Goal: Task Accomplishment & Management: Complete application form

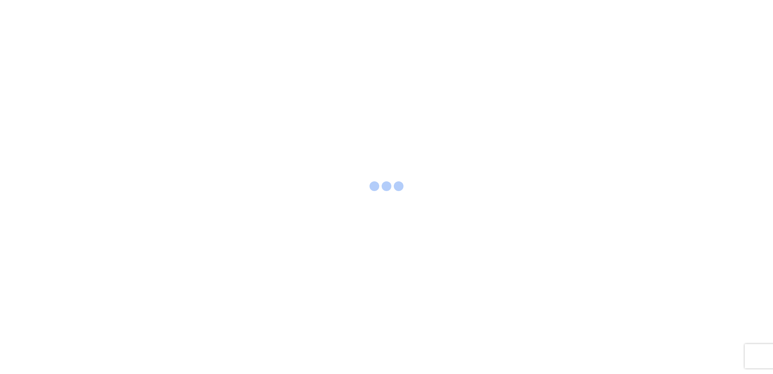
select select "FULL"
select select "LBS"
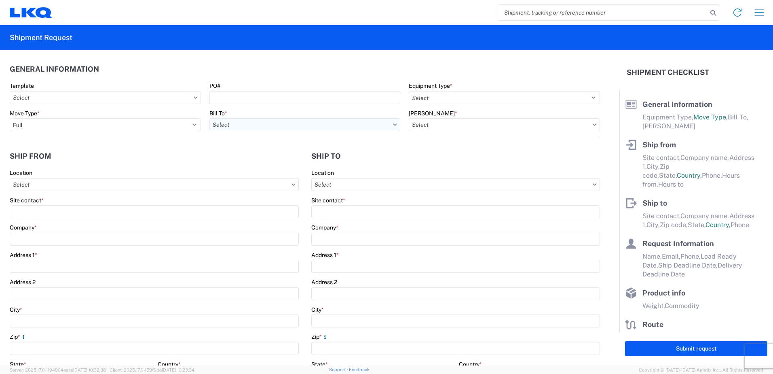
click at [291, 125] on input "Bill To *" at bounding box center [304, 124] width 191 height 13
type input "1760"
click at [258, 163] on div "1760 - LKQ Best Core" at bounding box center [280, 160] width 142 height 13
type input "1760 - LKQ Best Core"
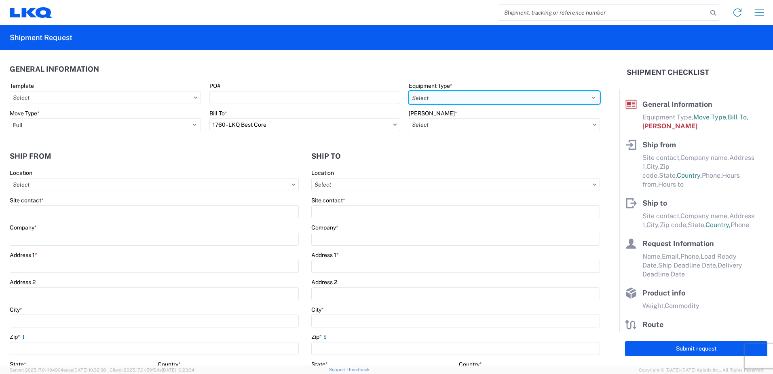
click at [456, 96] on select "Select 53’ Dry Van Flatbed Dropdeck (van) Lowboy (flatbed) Rail" at bounding box center [504, 97] width 191 height 13
select select "STDV"
click at [409, 91] on select "Select 53’ Dry Van Flatbed Dropdeck (van) Lowboy (flatbed) Rail" at bounding box center [504, 97] width 191 height 13
click at [449, 125] on input "[PERSON_NAME] *" at bounding box center [504, 124] width 191 height 13
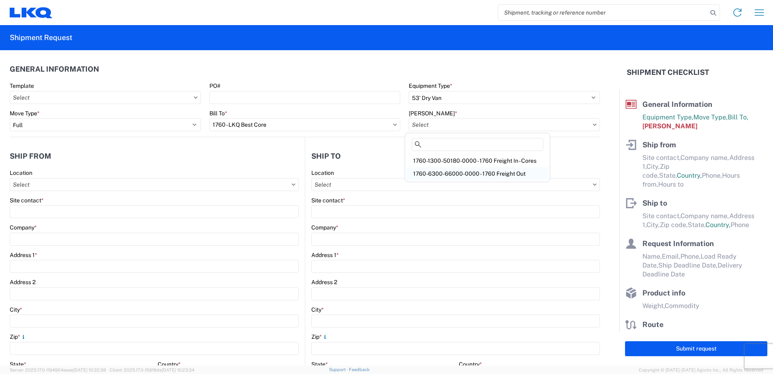
click at [445, 173] on div "1760-6300-66000-0000 - 1760 Freight Out" at bounding box center [478, 173] width 142 height 13
type input "1760-6300-66000-0000 - 1760 Freight Out"
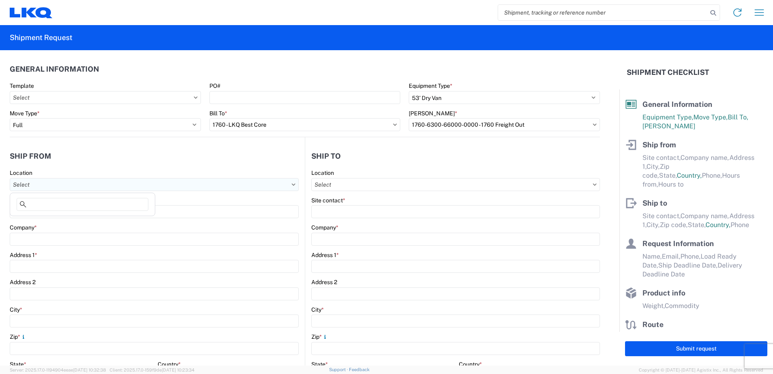
click at [44, 184] on input "Location" at bounding box center [154, 184] width 289 height 13
type input "1760"
click at [44, 220] on div "1760 - LKQ Best Core" at bounding box center [83, 220] width 142 height 13
type input "1760 - LKQ Best Core"
type input "LKQ Corporation"
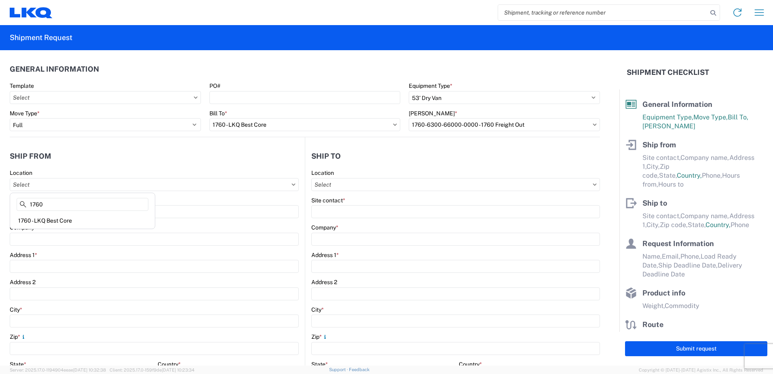
type input "[STREET_ADDRESS]"
type input "[GEOGRAPHIC_DATA]"
type input "77038"
select select "[GEOGRAPHIC_DATA]"
select select "US"
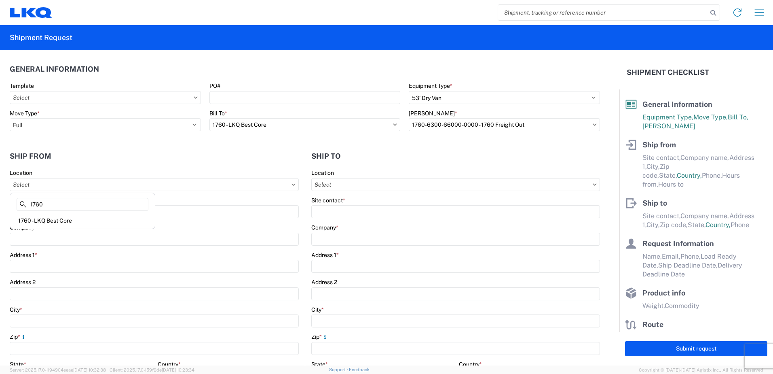
type input "[PHONE_NUMBER]"
type input "06:00"
type input "14:30"
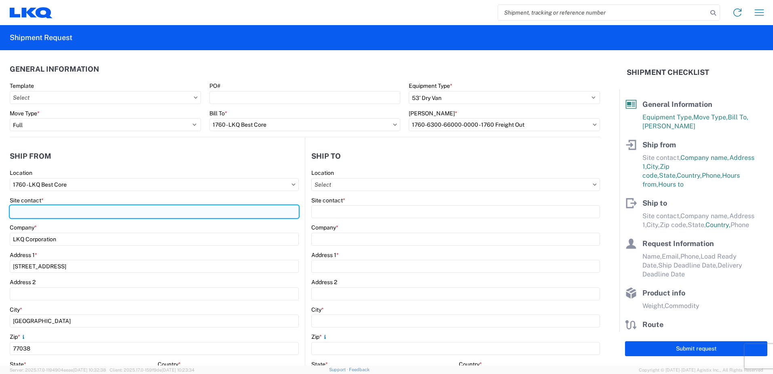
click at [41, 212] on input "Site contact *" at bounding box center [154, 211] width 289 height 13
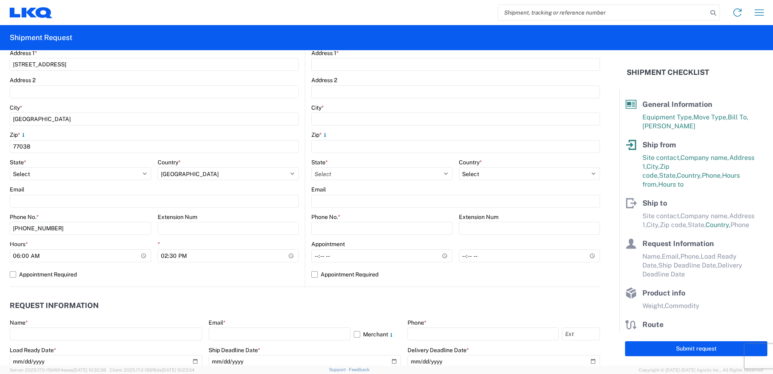
scroll to position [202, 0]
type input "[PERSON_NAME]"
click at [18, 254] on input "06:00" at bounding box center [81, 255] width 142 height 13
type input "07:00"
click at [163, 254] on input "14:30" at bounding box center [229, 255] width 142 height 13
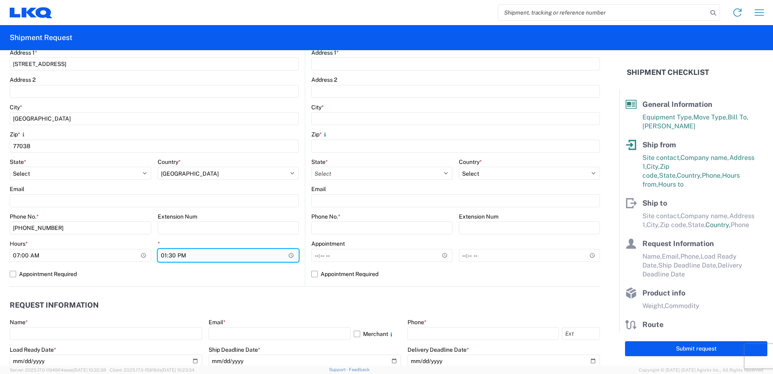
type input "12:30"
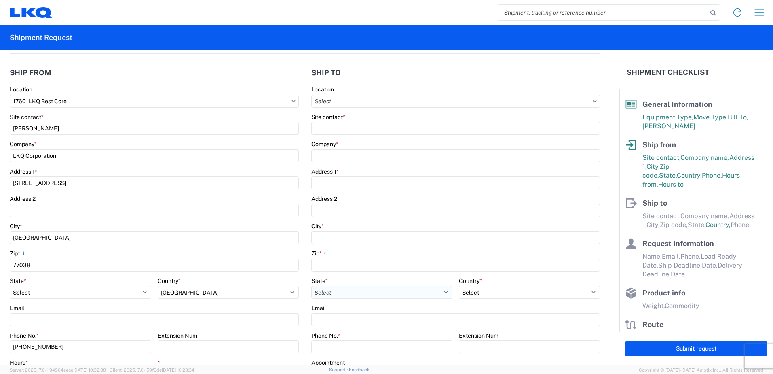
scroll to position [81, 0]
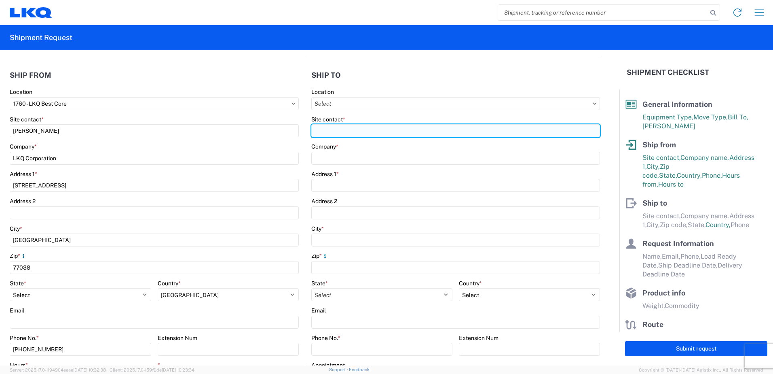
click at [319, 131] on input "Site contact *" at bounding box center [455, 130] width 289 height 13
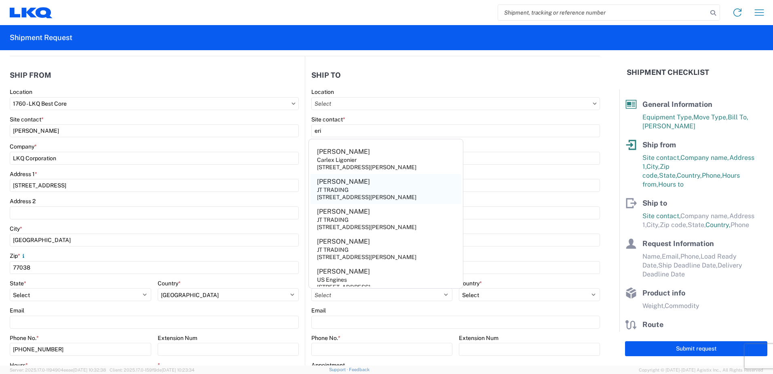
click at [344, 198] on div "[STREET_ADDRESS][PERSON_NAME]" at bounding box center [366, 196] width 99 height 7
type input "[PERSON_NAME]"
type input "JT TRADING"
type input "[STREET_ADDRESS][PERSON_NAME]"
type input "[GEOGRAPHIC_DATA]"
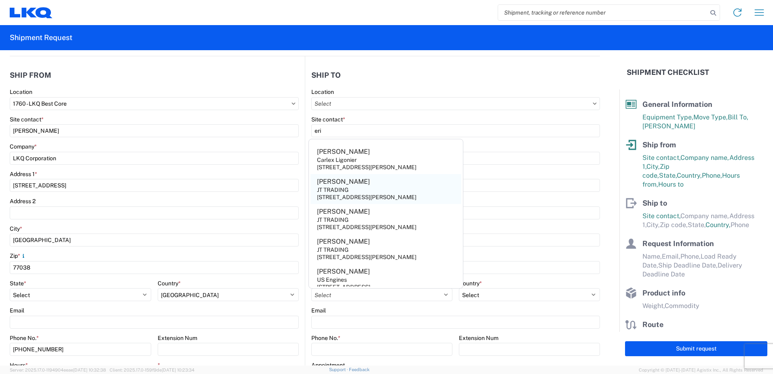
type input "77074"
select select "[GEOGRAPHIC_DATA]"
select select "US"
type input "[PHONE_NUMBER]"
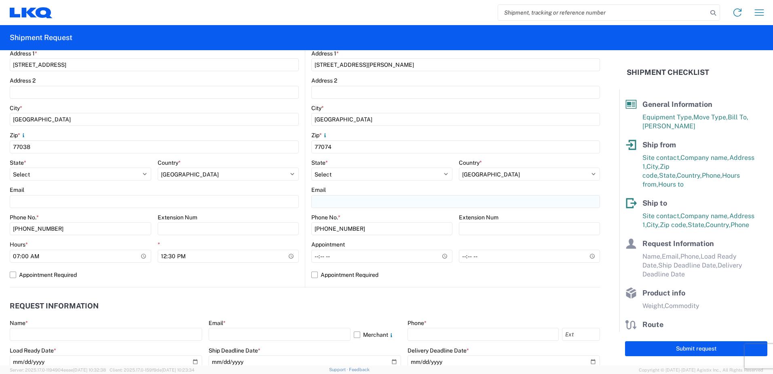
scroll to position [202, 0]
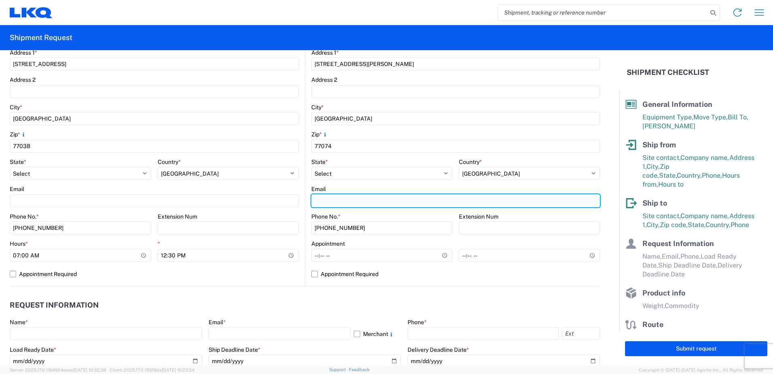
click at [299, 200] on input "Email" at bounding box center [154, 200] width 289 height 13
type input "[EMAIL_ADDRESS][DOMAIN_NAME]"
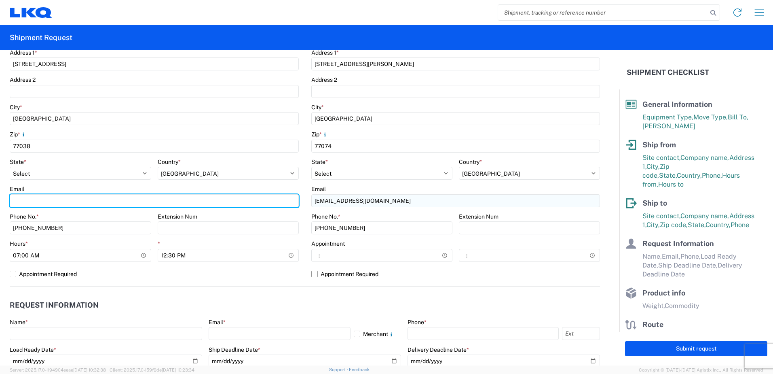
type input "[EMAIL_ADDRESS][DOMAIN_NAME]"
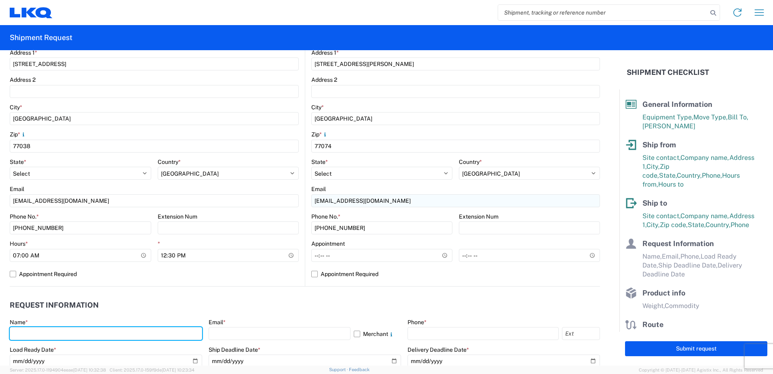
type input "[PERSON_NAME]"
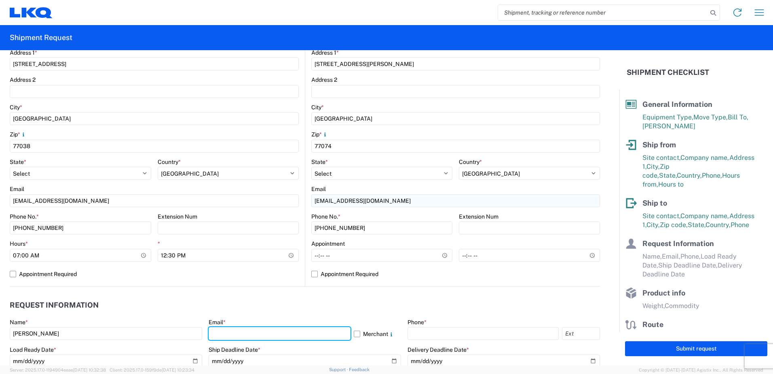
type input "[EMAIL_ADDRESS][DOMAIN_NAME]"
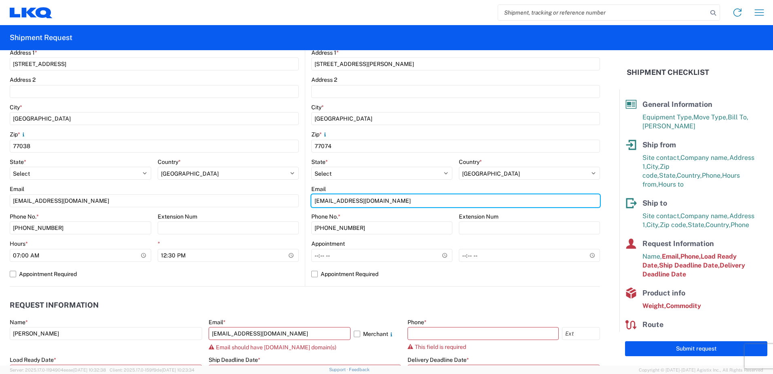
type input "[EMAIL_ADDRESS][DOMAIN_NAME]"
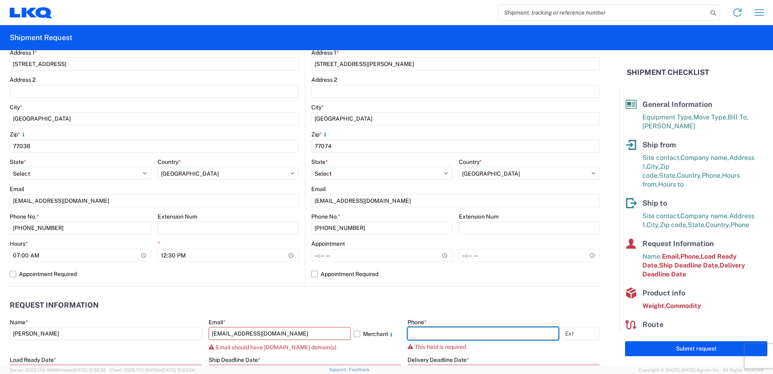
type input "2818861028"
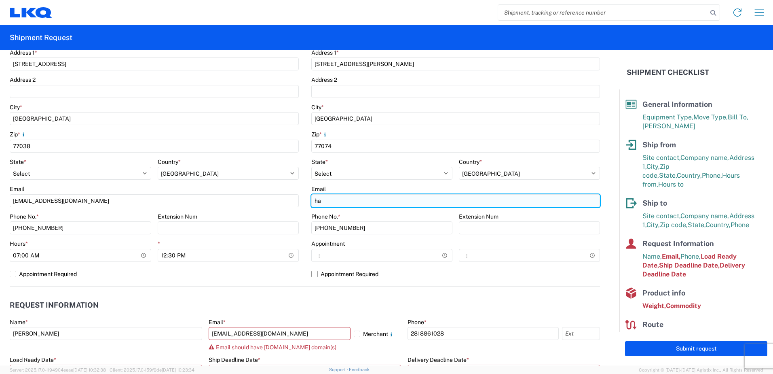
type input "h"
type input "[EMAIL_ADDRESS][DOMAIN_NAME]"
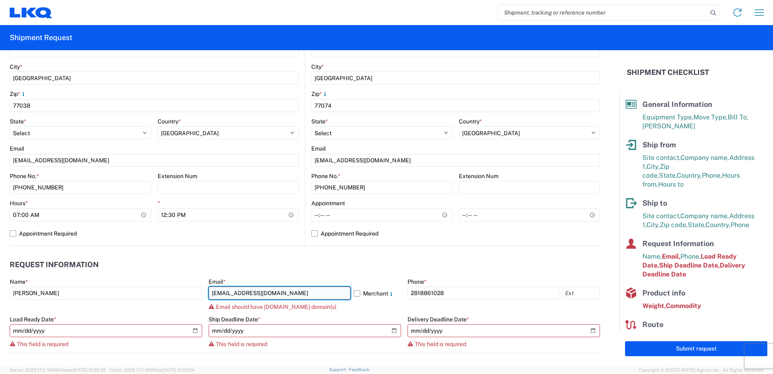
click at [277, 295] on input "[EMAIL_ADDRESS][DOMAIN_NAME]" at bounding box center [280, 292] width 142 height 13
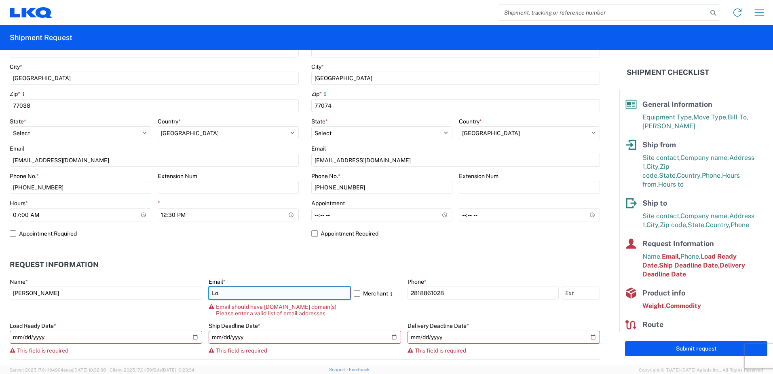
type input "L"
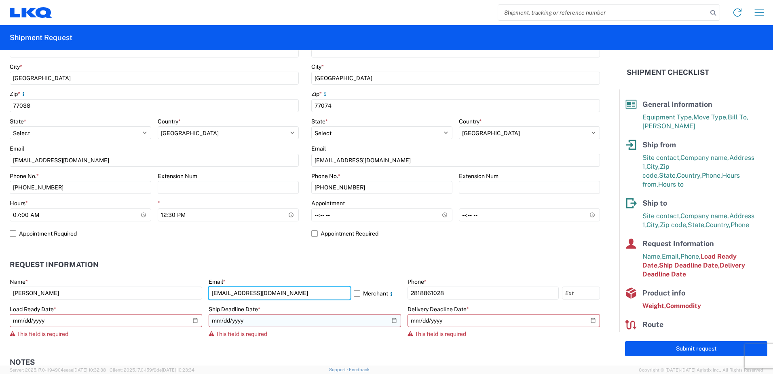
type input "[EMAIL_ADDRESS][DOMAIN_NAME]"
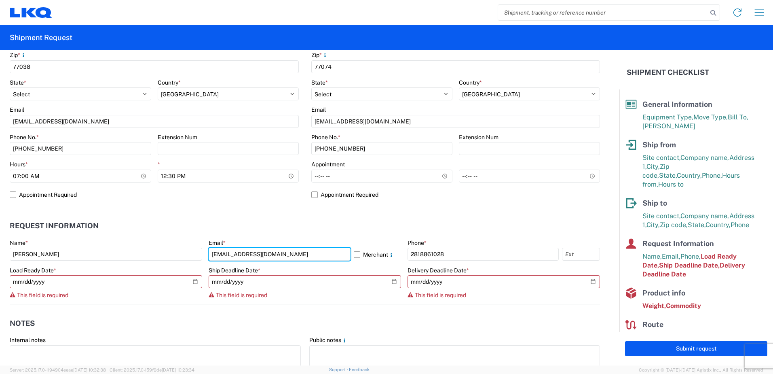
scroll to position [364, 0]
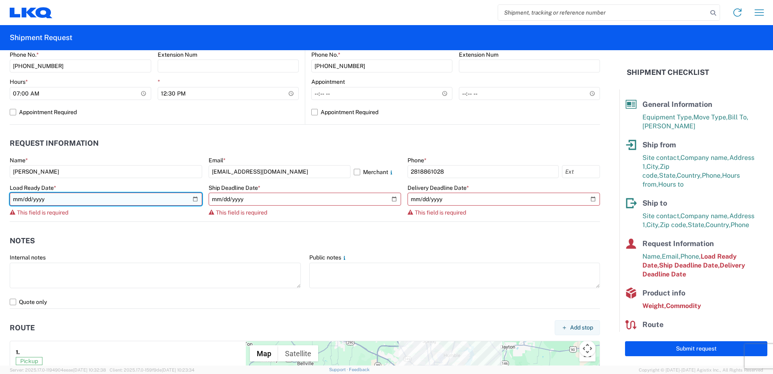
click at [192, 198] on input "date" at bounding box center [106, 198] width 192 height 13
type input "[DATE]"
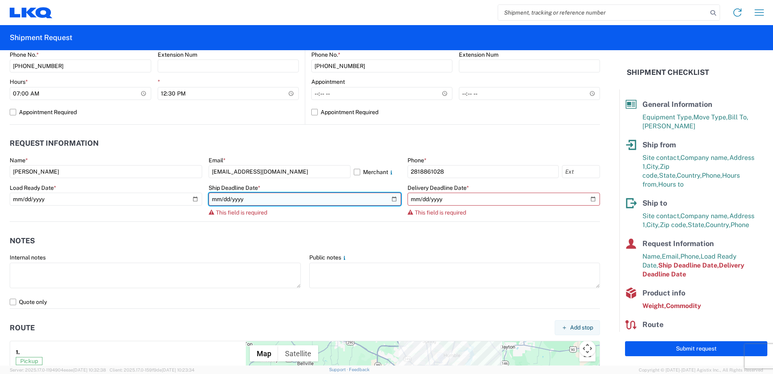
click at [388, 199] on input "date" at bounding box center [305, 198] width 192 height 13
type input "[DATE]"
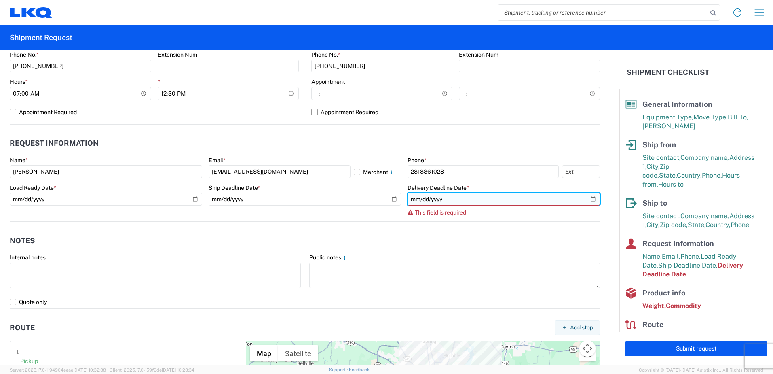
click at [589, 201] on input "date" at bounding box center [504, 198] width 192 height 13
type input "[DATE]"
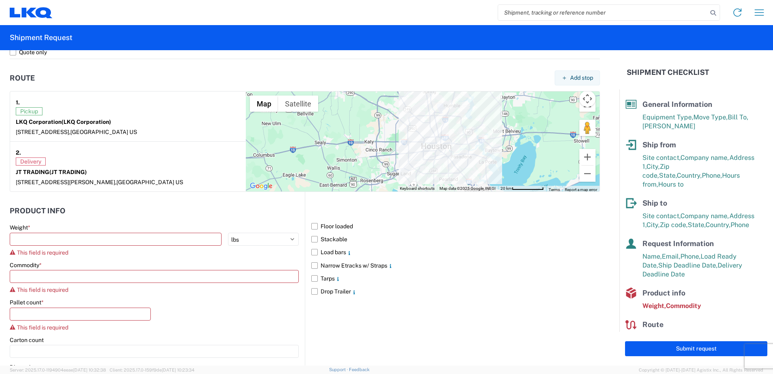
scroll to position [607, 0]
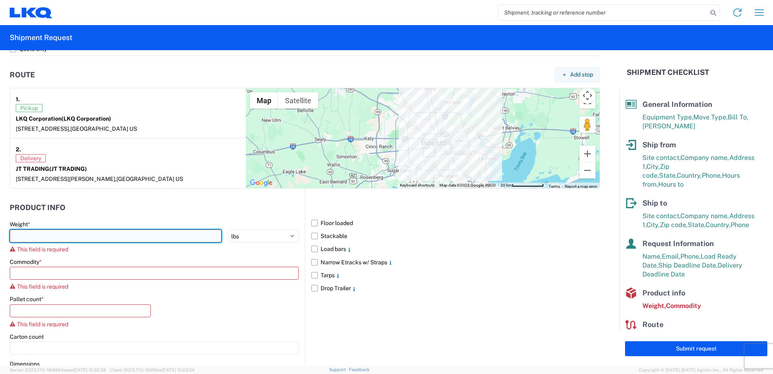
click at [44, 237] on input "number" at bounding box center [116, 235] width 212 height 13
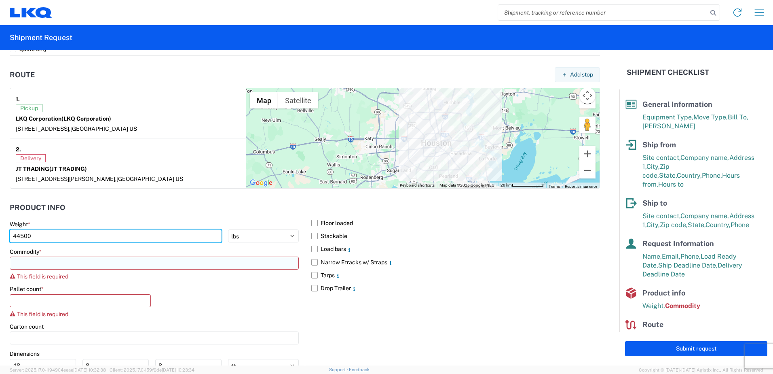
type input "44500"
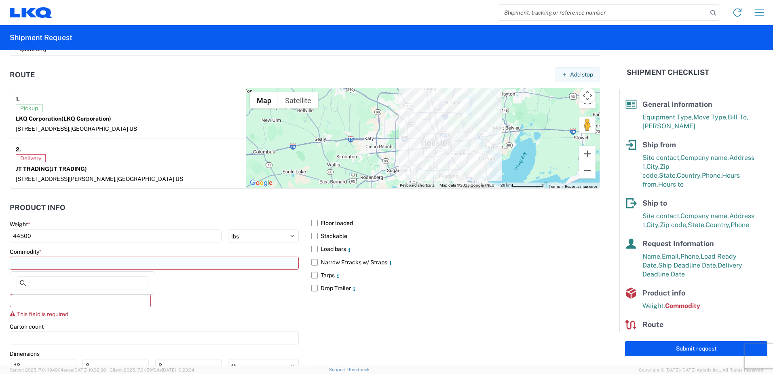
click at [41, 265] on input at bounding box center [154, 262] width 289 height 13
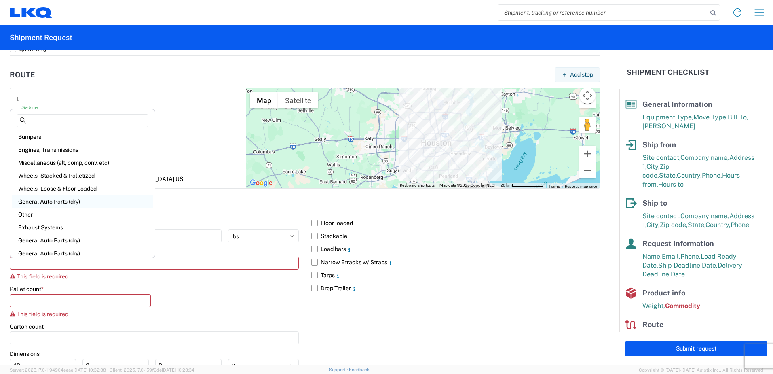
click at [53, 200] on div "General Auto Parts (dry)" at bounding box center [83, 201] width 142 height 13
type input "General Auto Parts (dry)"
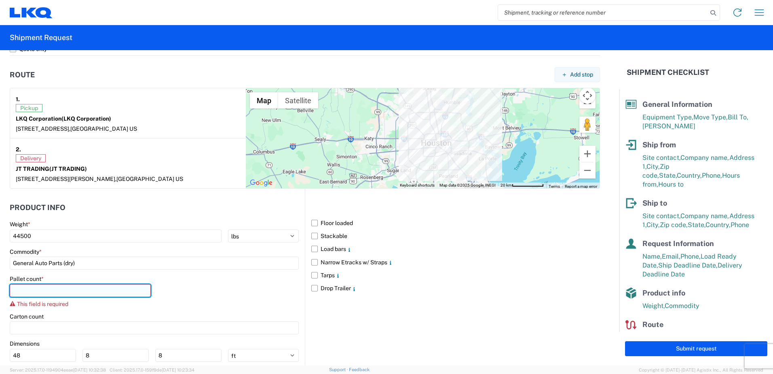
click at [32, 290] on input "number" at bounding box center [80, 290] width 141 height 13
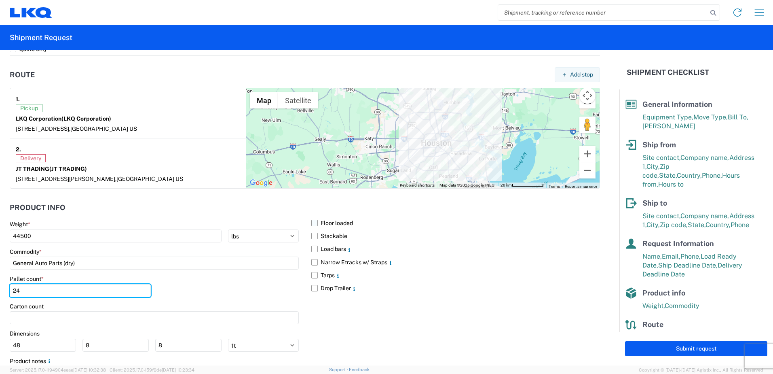
type input "24"
click at [323, 223] on label "Floor loaded" at bounding box center [455, 222] width 289 height 13
click at [0, 0] on input "Floor loaded" at bounding box center [0, 0] width 0 height 0
click at [324, 235] on label "Stackable" at bounding box center [455, 235] width 289 height 13
click at [0, 0] on input "Stackable" at bounding box center [0, 0] width 0 height 0
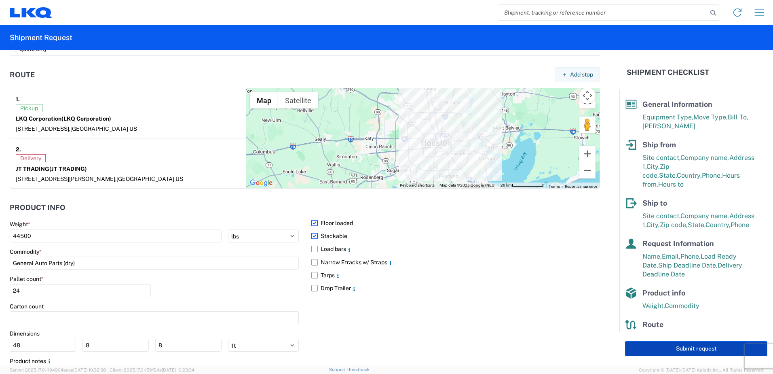
click at [687, 348] on button "Submit request" at bounding box center [696, 348] width 142 height 15
select select "US"
